Goal: Information Seeking & Learning: Compare options

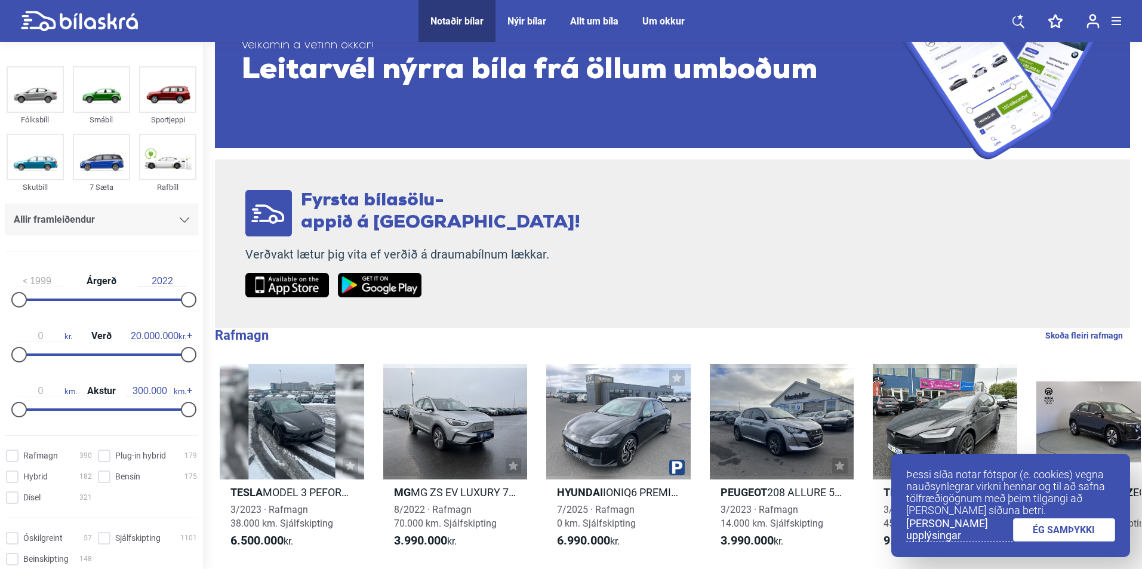
scroll to position [119, 0]
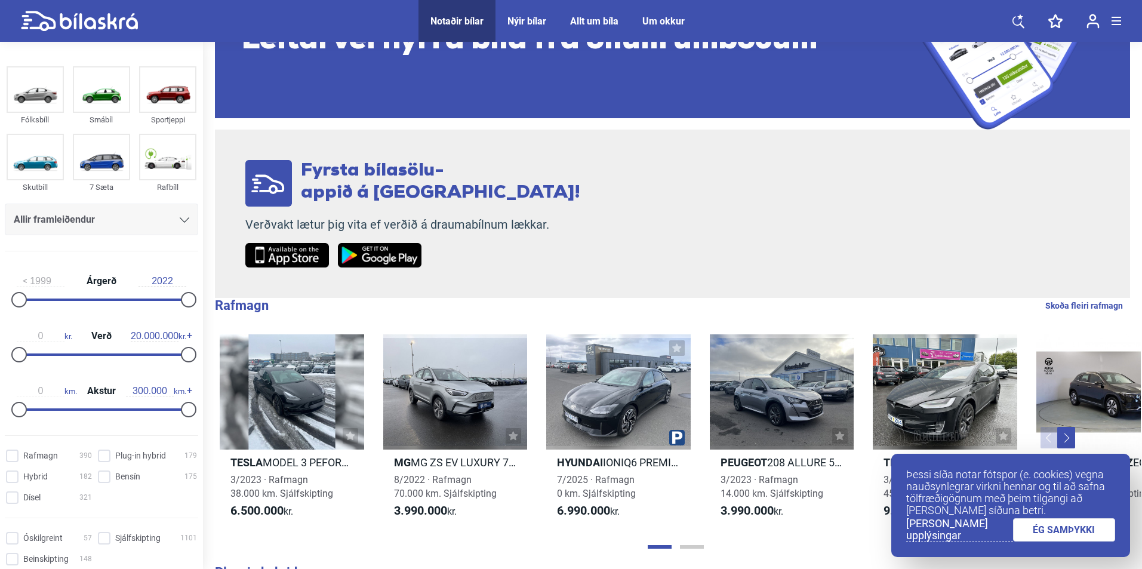
click at [1056, 528] on link "ÉG SAMÞYKKI" at bounding box center [1064, 529] width 103 height 23
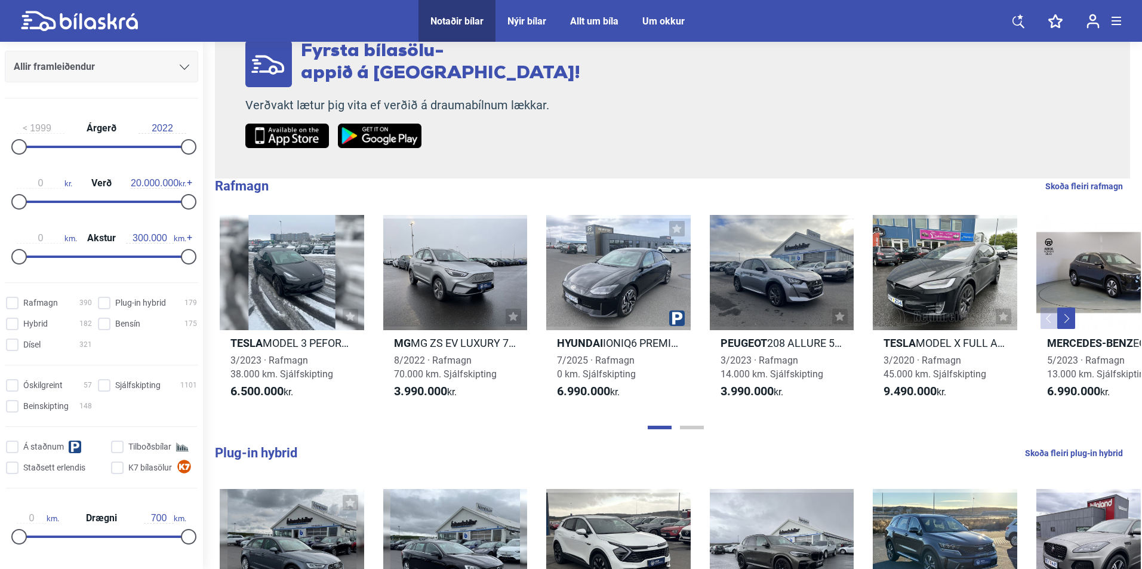
scroll to position [0, 0]
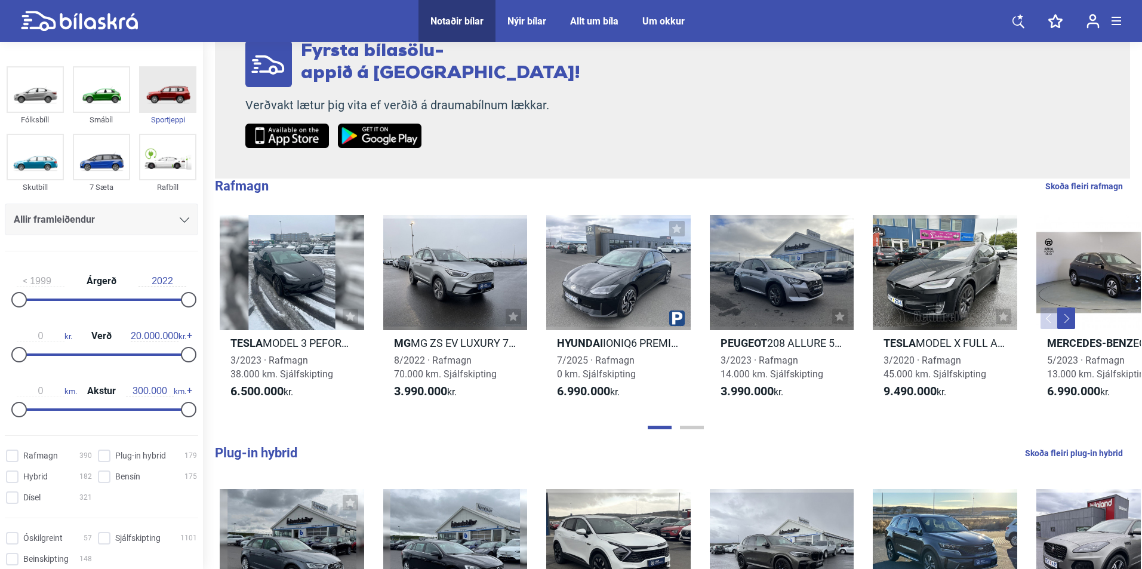
click at [168, 101] on img at bounding box center [167, 89] width 55 height 44
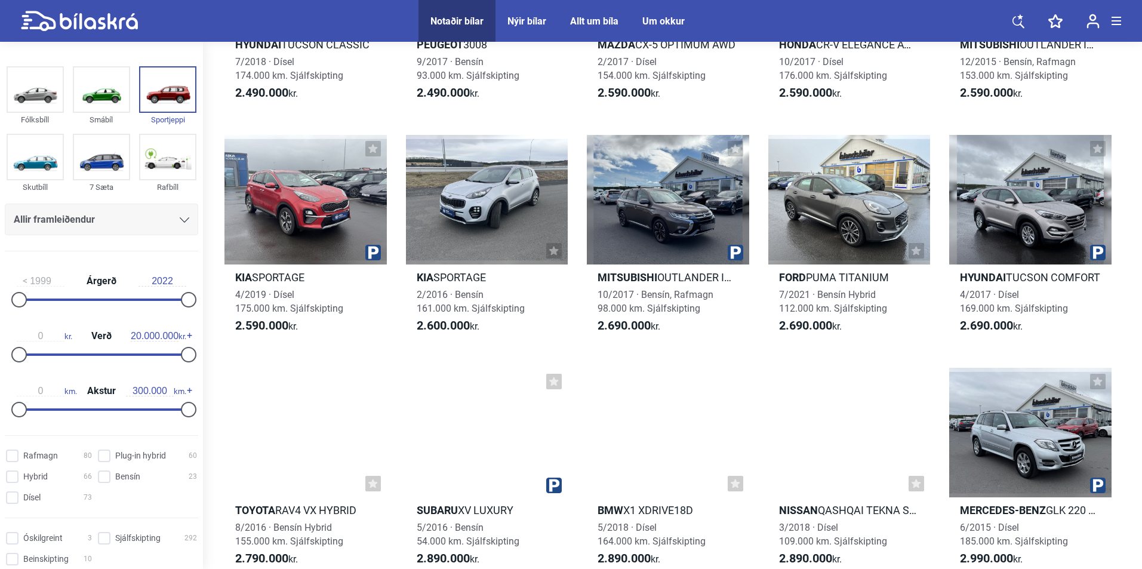
scroll to position [1672, 0]
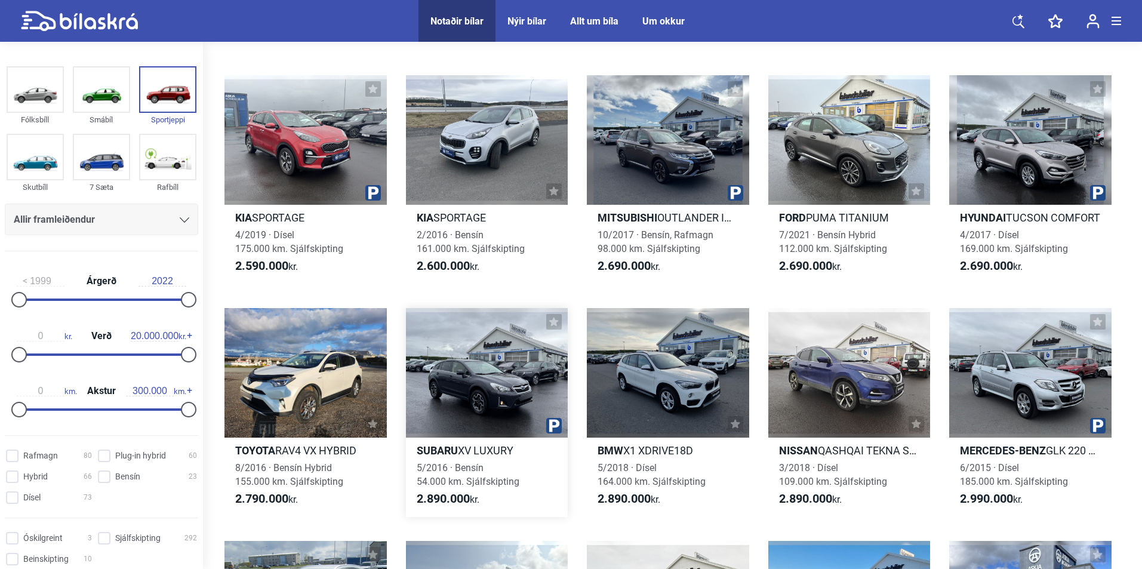
click at [487, 374] on div at bounding box center [487, 373] width 162 height 130
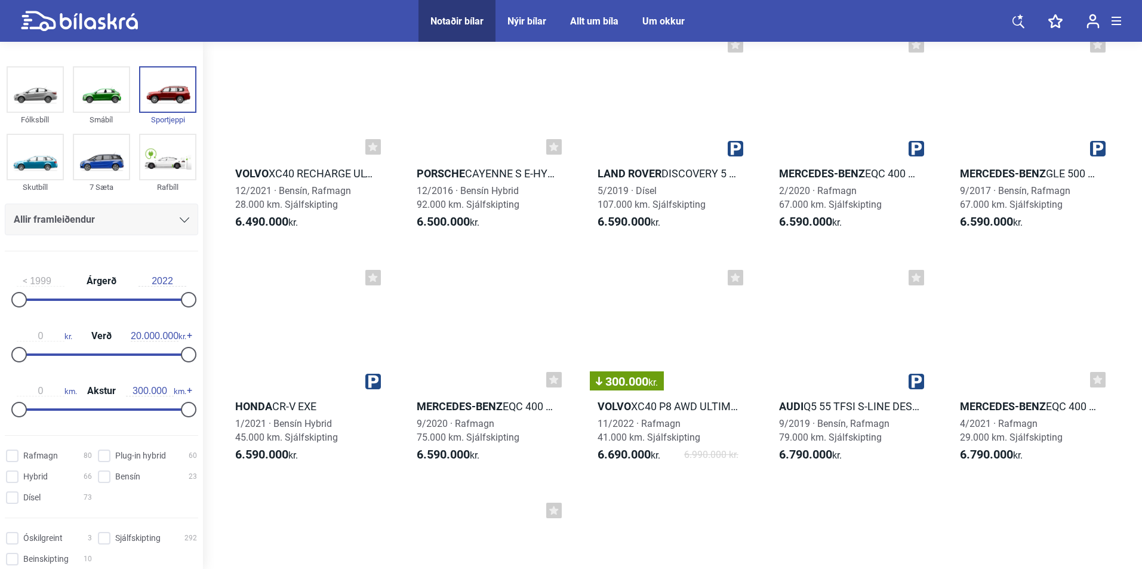
scroll to position [8479, 0]
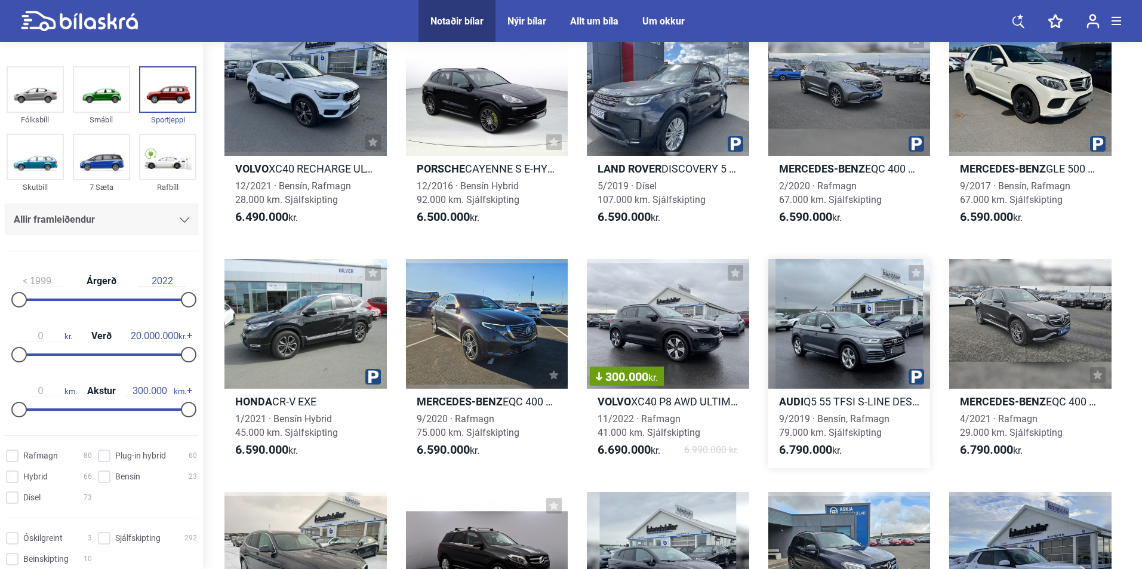
click at [863, 353] on div at bounding box center [850, 324] width 162 height 130
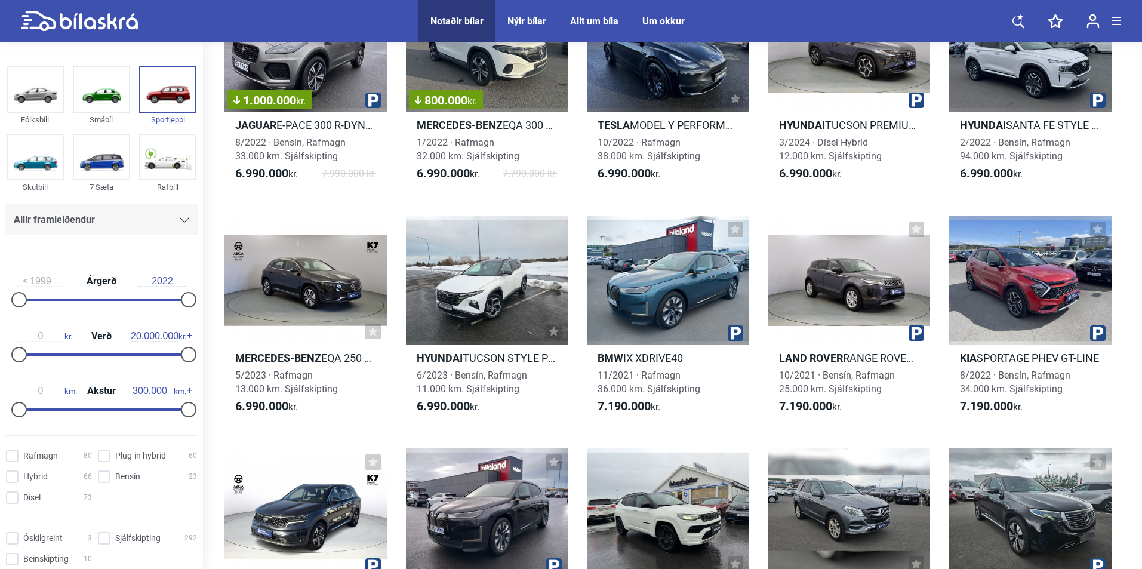
scroll to position [9224, 0]
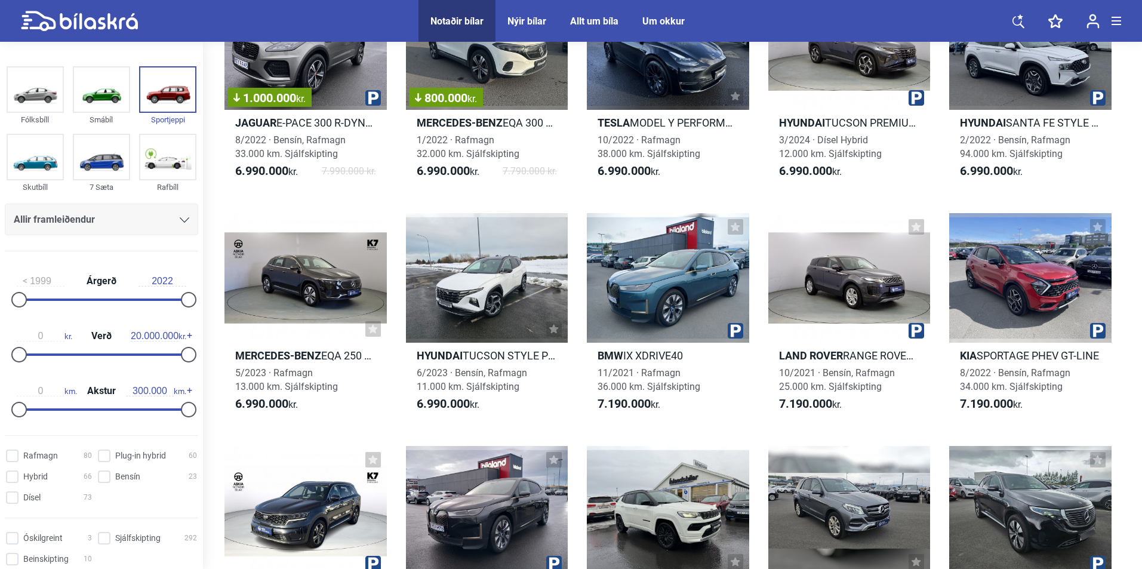
scroll to position [239, 0]
